Goal: Task Accomplishment & Management: Use online tool/utility

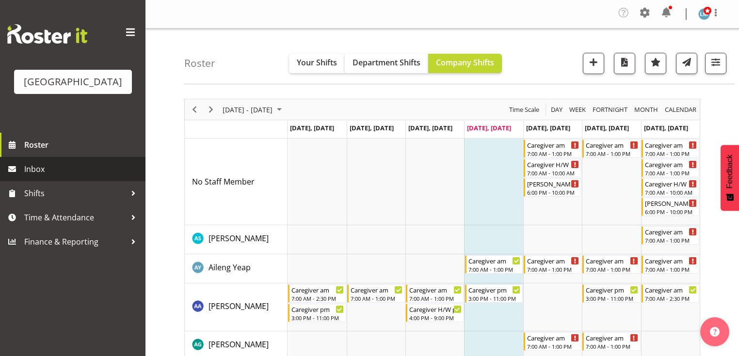
click at [36, 176] on span "Inbox" at bounding box center [82, 169] width 116 height 15
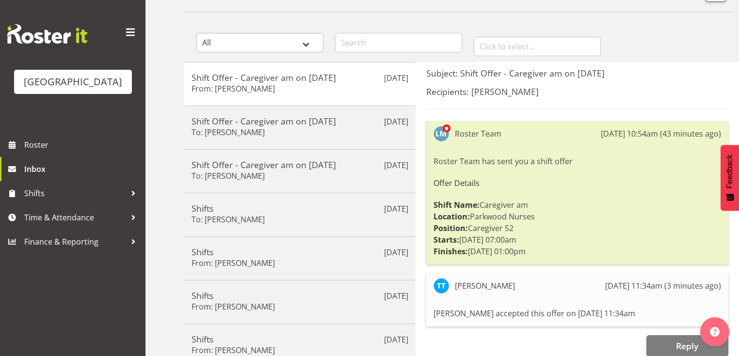
scroll to position [78, 0]
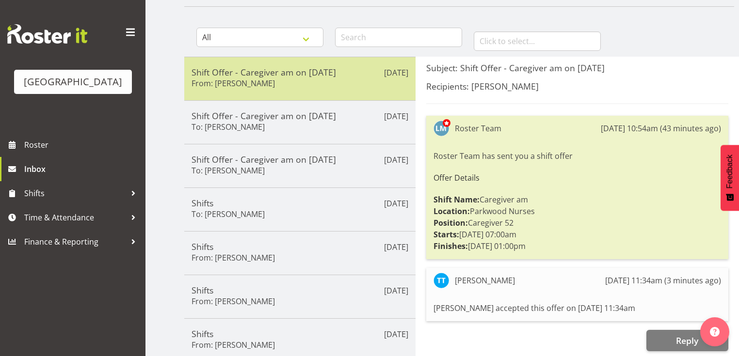
click at [300, 85] on div "Shift Offer - Caregiver am on 07/09/25 From: Tek Teikake" at bounding box center [299, 79] width 217 height 24
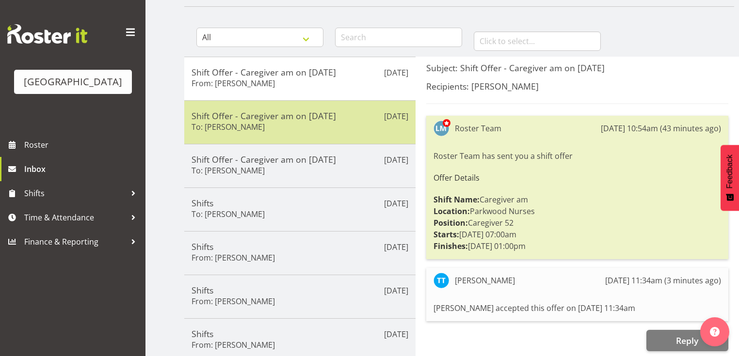
click at [353, 132] on div "Shift Offer - Caregiver am on 06/09/25 To: Abigail Savage" at bounding box center [299, 123] width 217 height 24
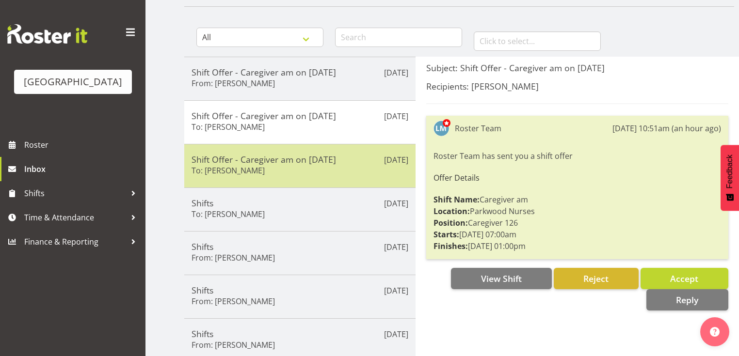
click at [352, 169] on div "Shift Offer - Caregiver am on 06/09/25 To: Bailey Potter" at bounding box center [299, 166] width 217 height 24
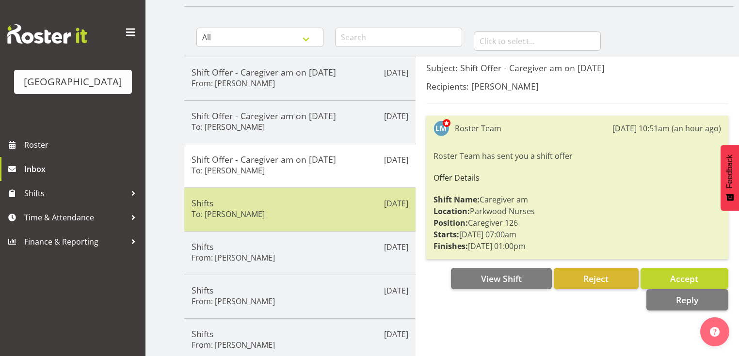
click at [356, 204] on h5 "Shifts" at bounding box center [299, 203] width 217 height 11
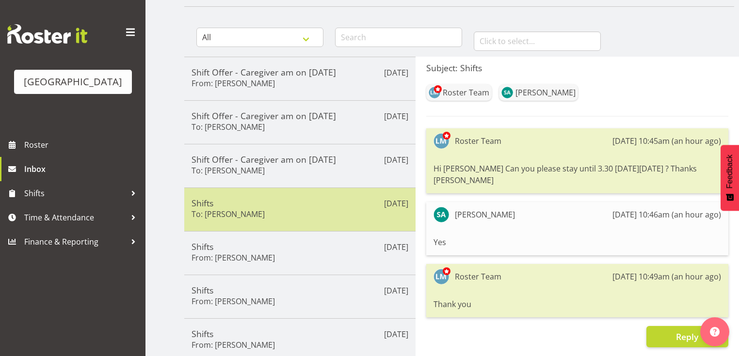
scroll to position [155, 0]
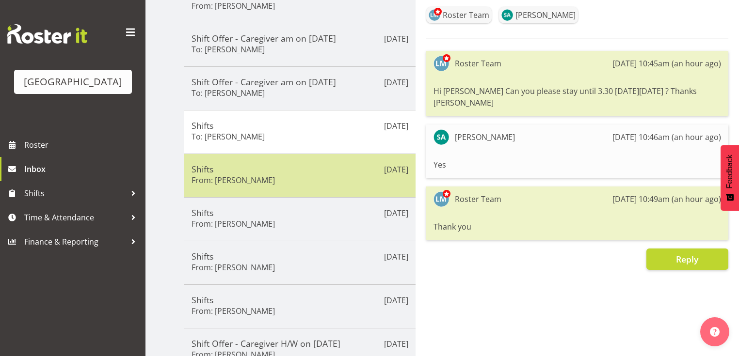
click at [344, 173] on div "Shifts From: Angela Hogendoorn" at bounding box center [299, 176] width 217 height 24
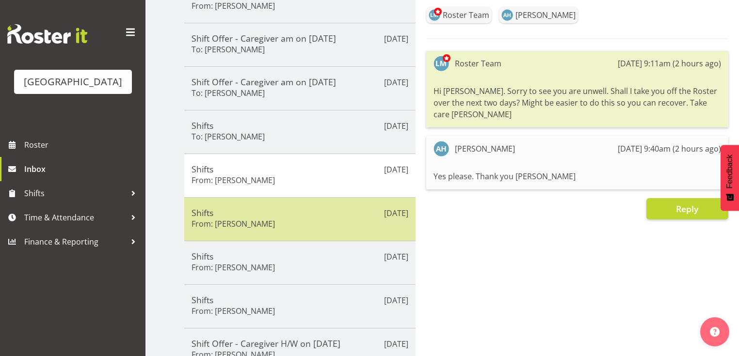
click at [341, 215] on h5 "Shifts" at bounding box center [299, 212] width 217 height 11
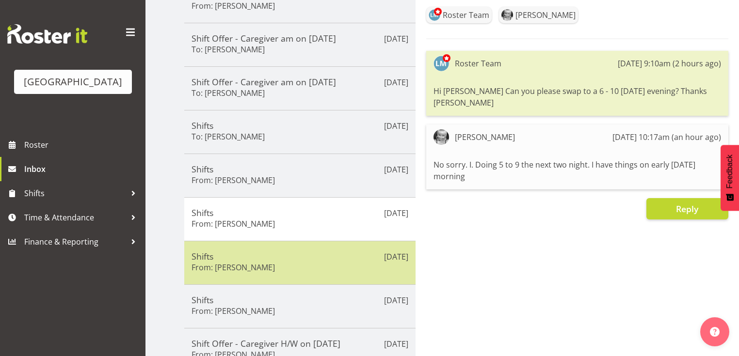
click at [339, 251] on h5 "Shifts" at bounding box center [299, 256] width 217 height 11
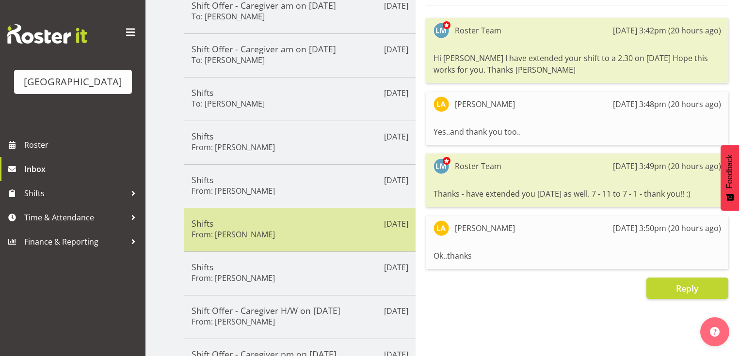
scroll to position [233, 0]
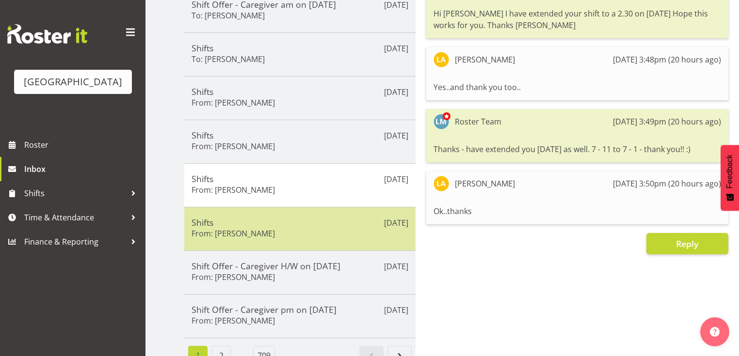
click at [332, 233] on div "Shifts From: Angela Hogendoorn" at bounding box center [299, 229] width 217 height 24
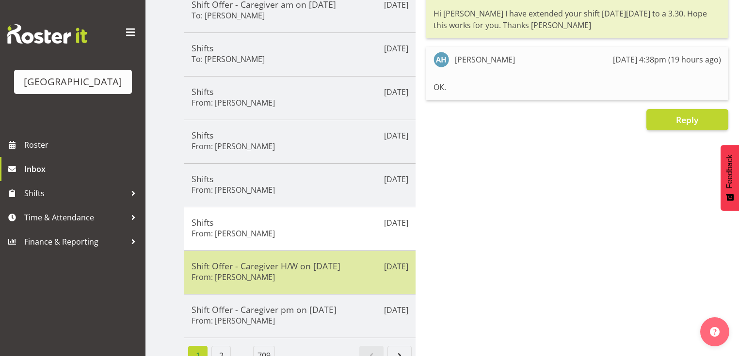
click at [337, 275] on div "Shift Offer - Caregiver H/W on 22/09/25 From: Maria Morgan" at bounding box center [299, 273] width 217 height 24
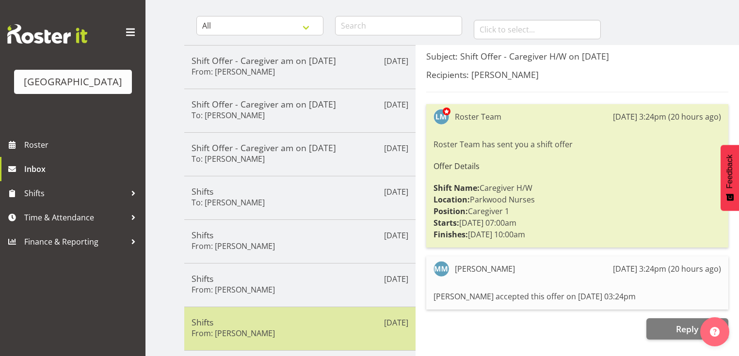
scroll to position [0, 0]
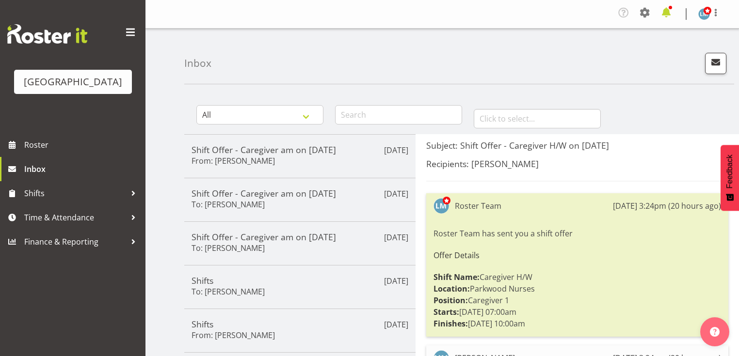
click at [668, 13] on span at bounding box center [666, 13] width 16 height 16
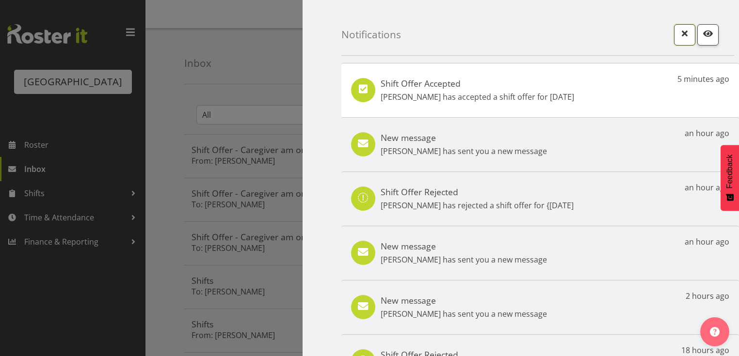
click at [679, 34] on span "button" at bounding box center [684, 33] width 13 height 13
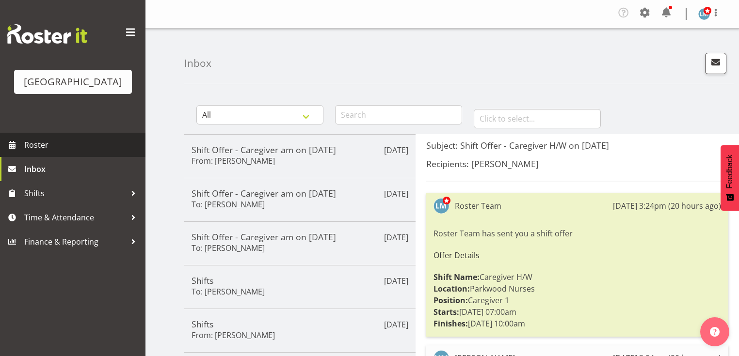
click at [47, 152] on span "Roster" at bounding box center [82, 145] width 116 height 15
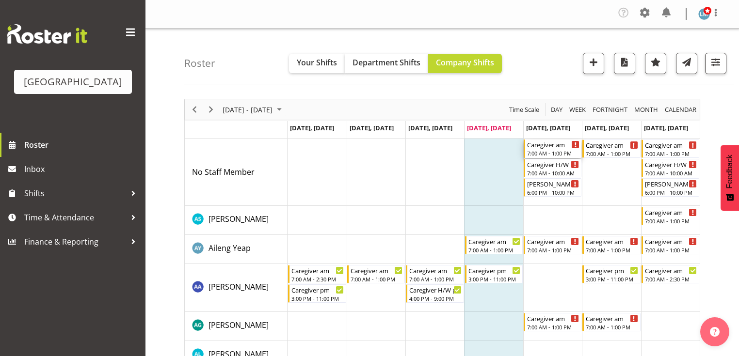
click at [546, 147] on div "Caregiver am" at bounding box center [553, 145] width 52 height 10
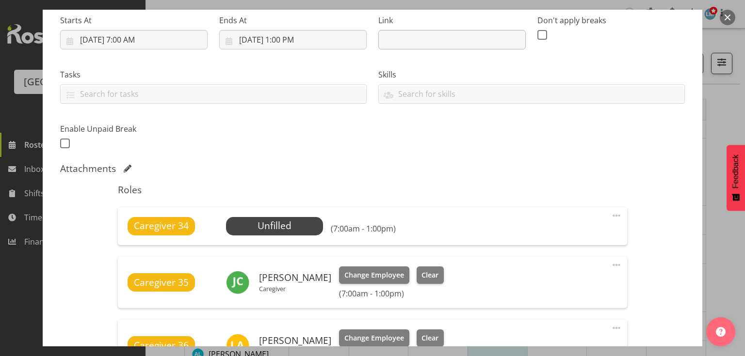
scroll to position [271, 0]
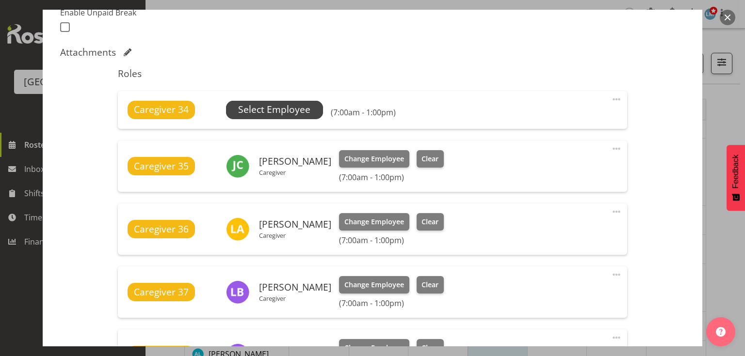
click at [265, 109] on span "Select Employee" at bounding box center [274, 110] width 72 height 14
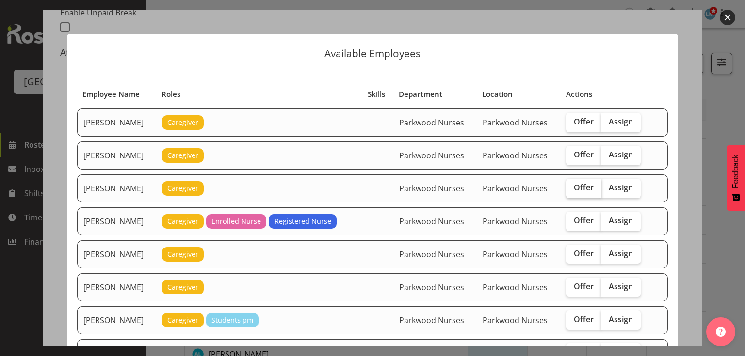
click at [584, 183] on span "Offer" at bounding box center [583, 188] width 20 height 10
click at [572, 185] on input "Offer" at bounding box center [569, 188] width 6 height 6
checkbox input "true"
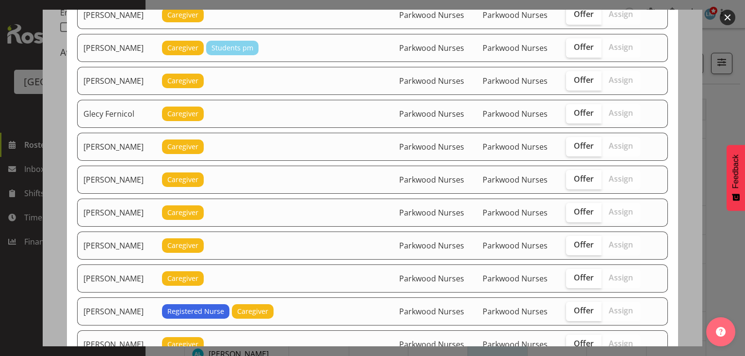
scroll to position [310, 0]
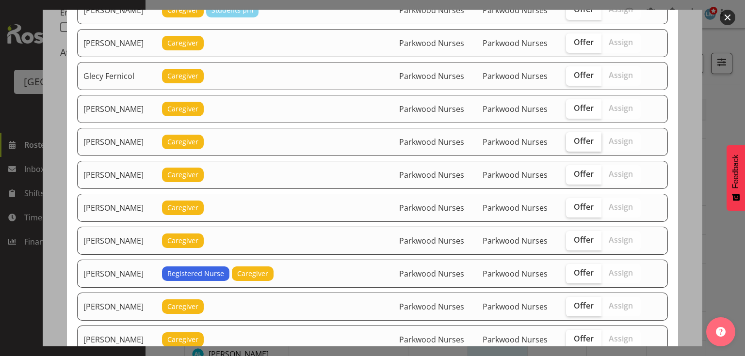
click at [588, 136] on span "Offer" at bounding box center [583, 141] width 20 height 10
click at [572, 138] on input "Offer" at bounding box center [569, 141] width 6 height 6
checkbox input "true"
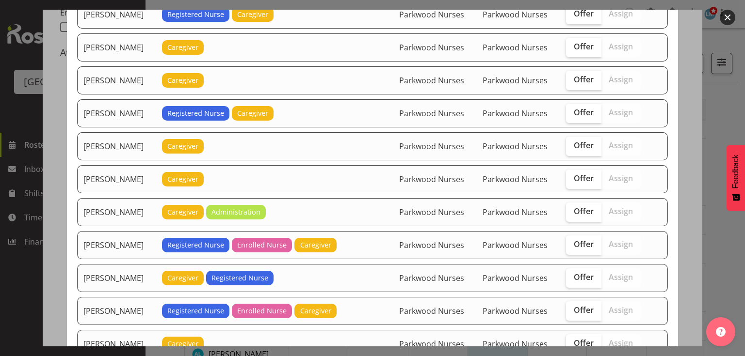
scroll to position [582, 0]
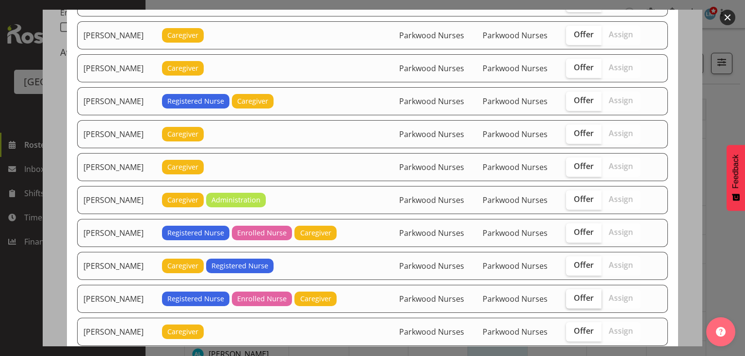
click at [581, 293] on span "Offer" at bounding box center [583, 298] width 20 height 10
click at [572, 295] on input "Offer" at bounding box center [569, 298] width 6 height 6
checkbox input "true"
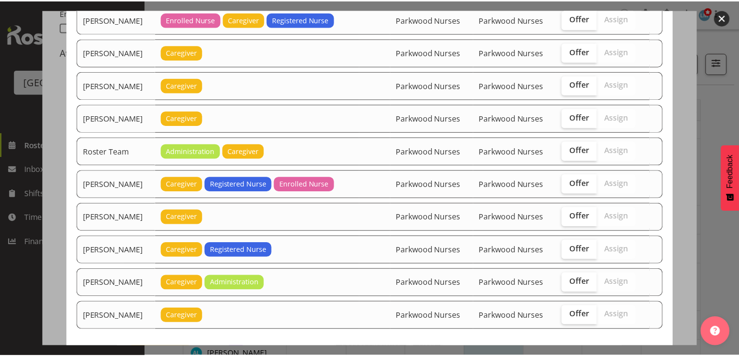
scroll to position [1066, 0]
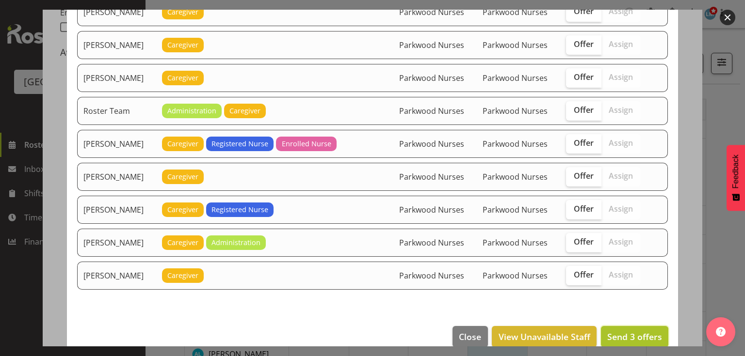
click at [619, 331] on span "Send 3 offers" at bounding box center [634, 337] width 55 height 12
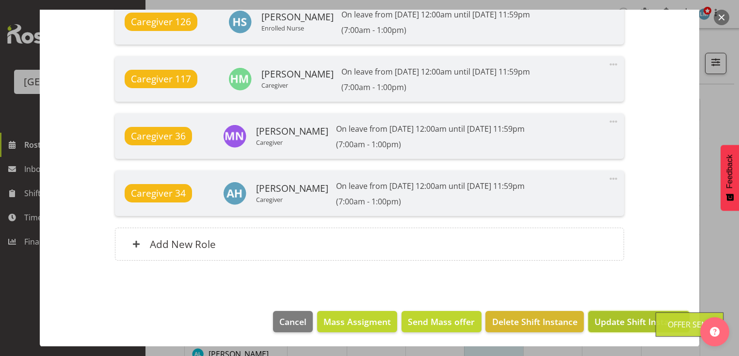
click at [619, 319] on span "Update Shift Instance" at bounding box center [638, 322] width 89 height 13
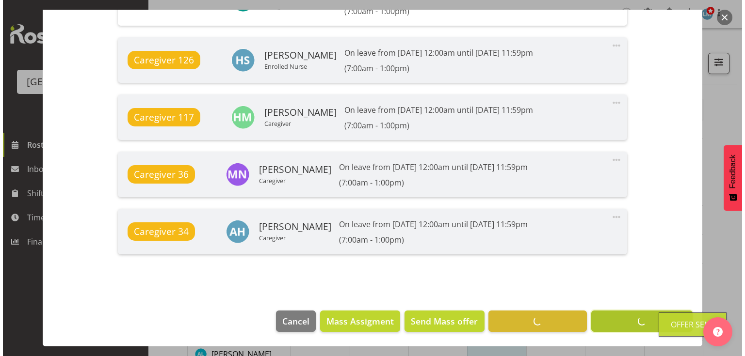
scroll to position [878, 0]
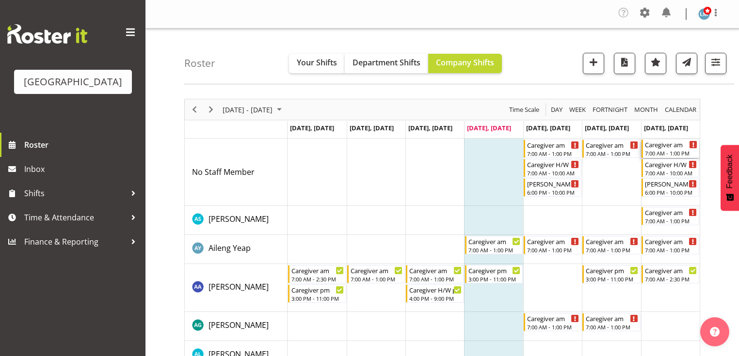
click at [655, 148] on div "Caregiver am" at bounding box center [671, 145] width 52 height 10
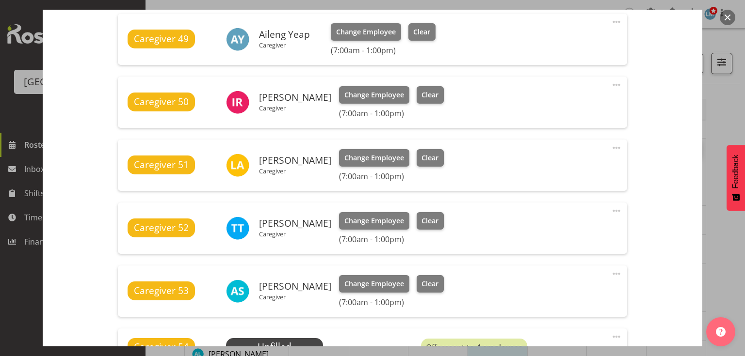
scroll to position [465, 0]
